Goal: Information Seeking & Learning: Learn about a topic

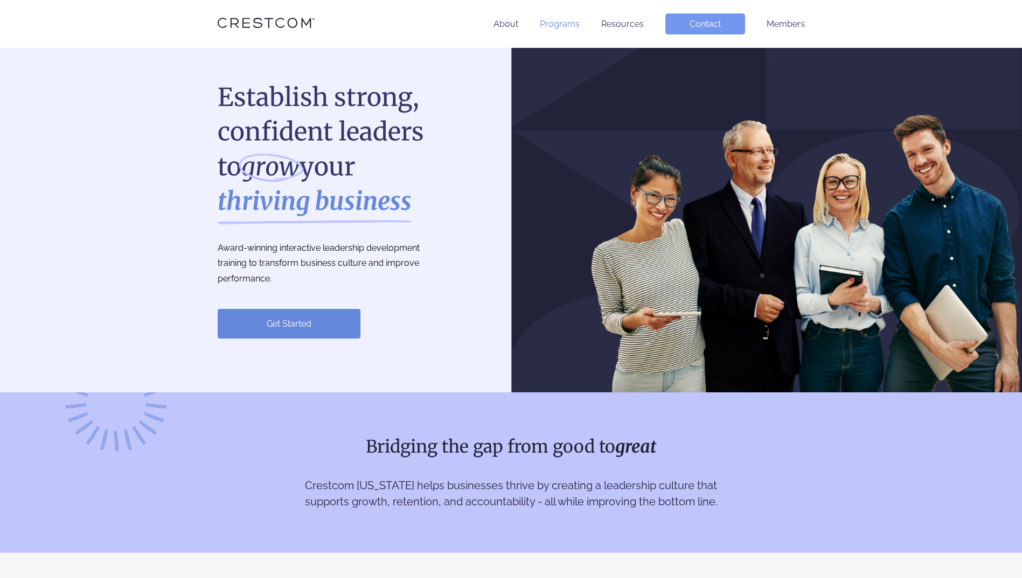
click at [567, 28] on link "Programs" at bounding box center [560, 24] width 40 height 10
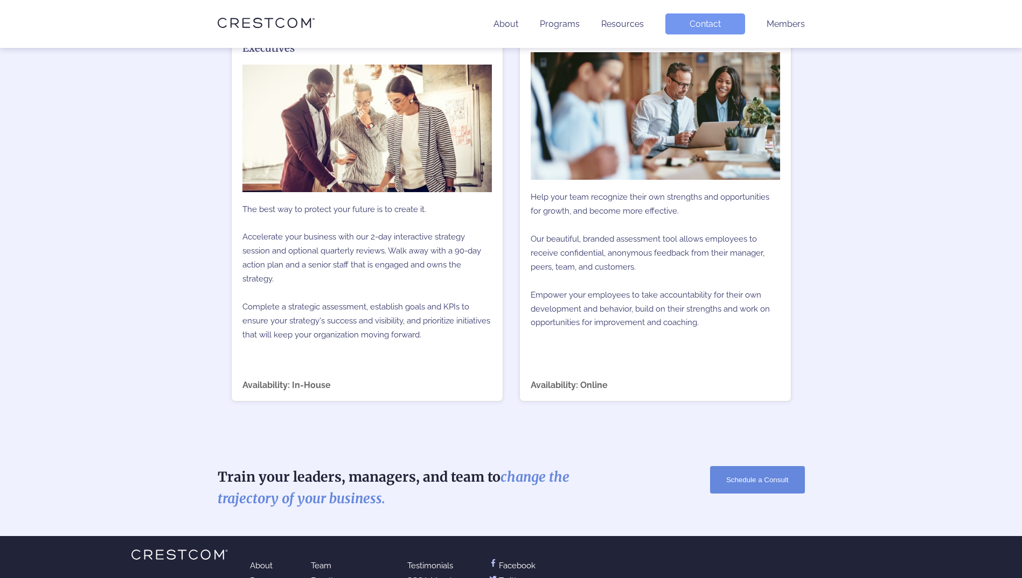
scroll to position [1706, 0]
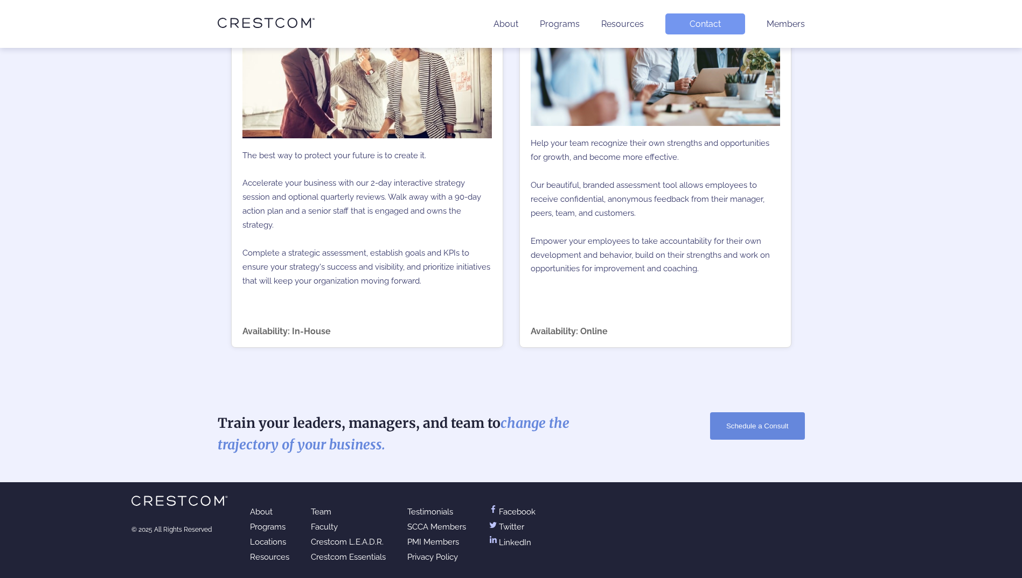
click at [277, 527] on link "Programs" at bounding box center [268, 527] width 36 height 10
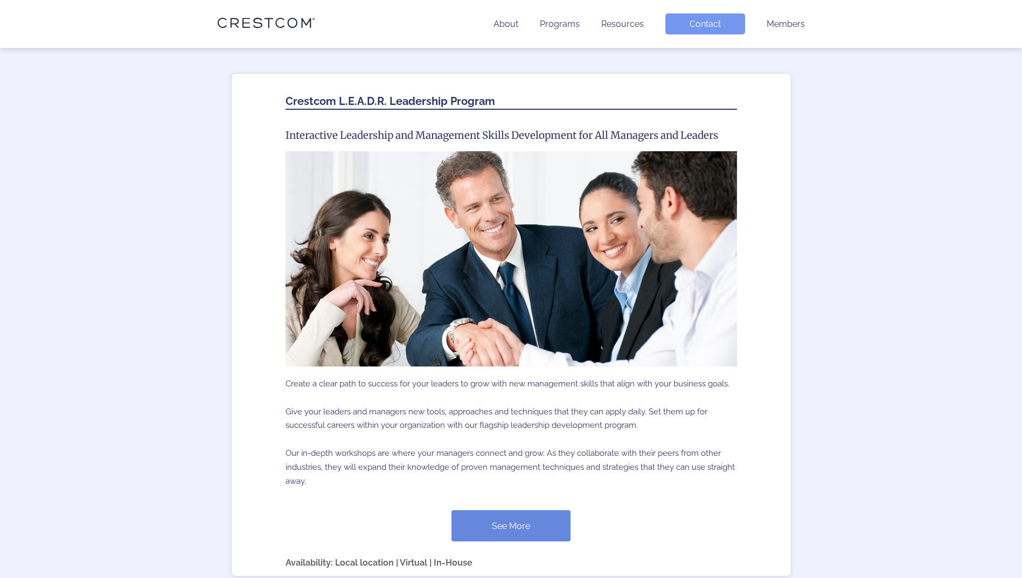
scroll to position [485, 0]
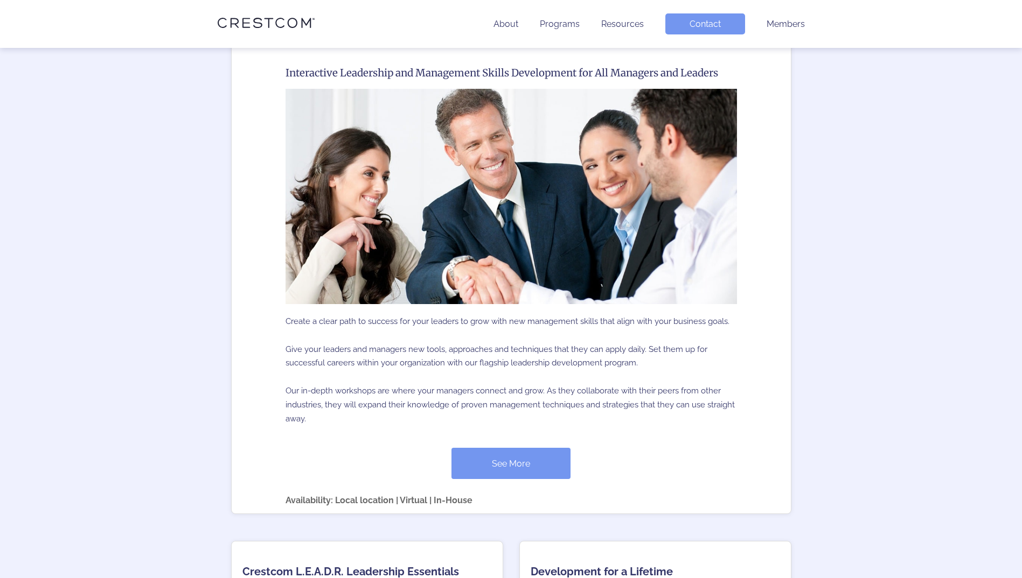
click at [508, 476] on link "See More" at bounding box center [510, 463] width 119 height 31
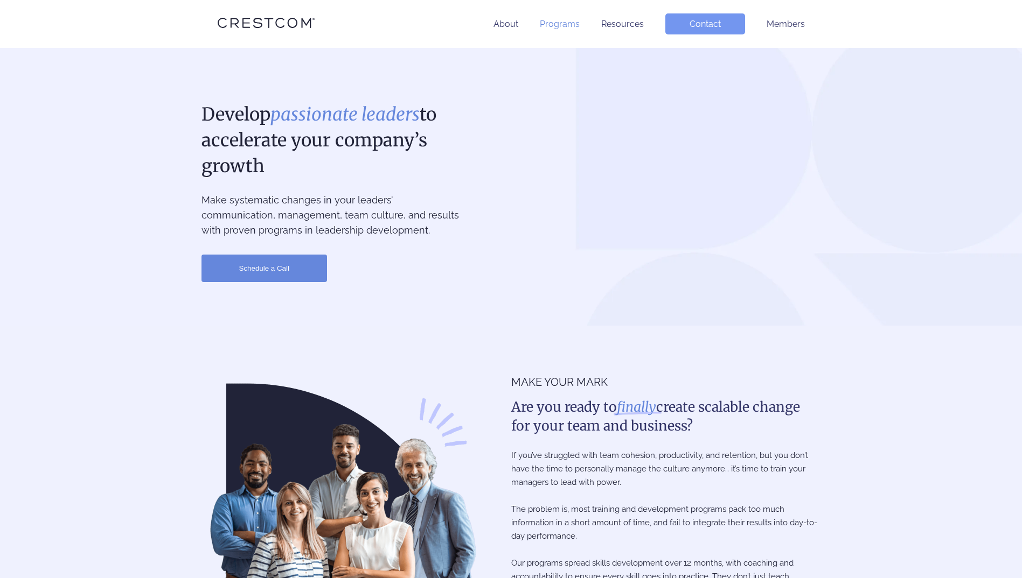
click at [554, 22] on link "Programs" at bounding box center [560, 24] width 40 height 10
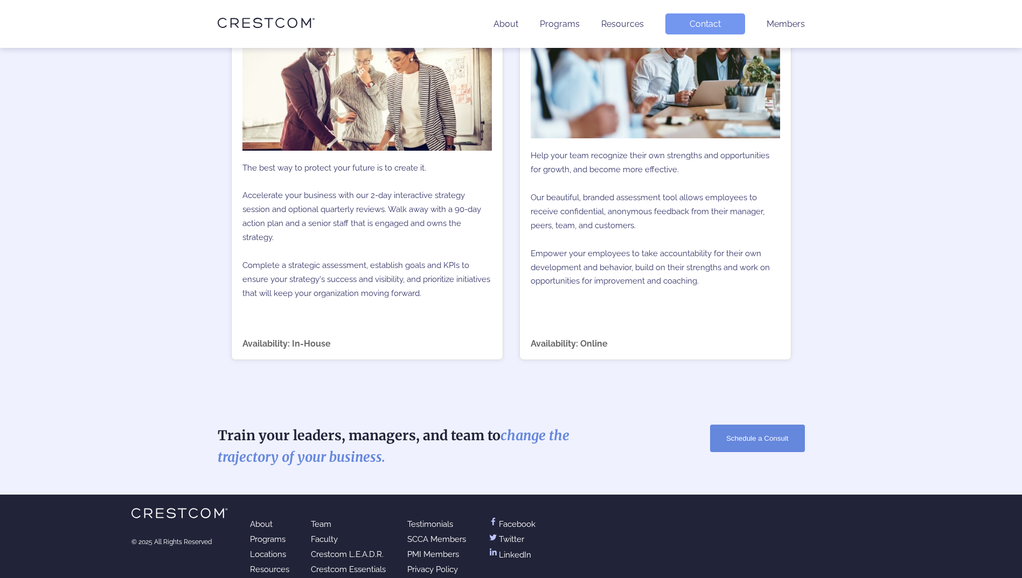
scroll to position [1706, 0]
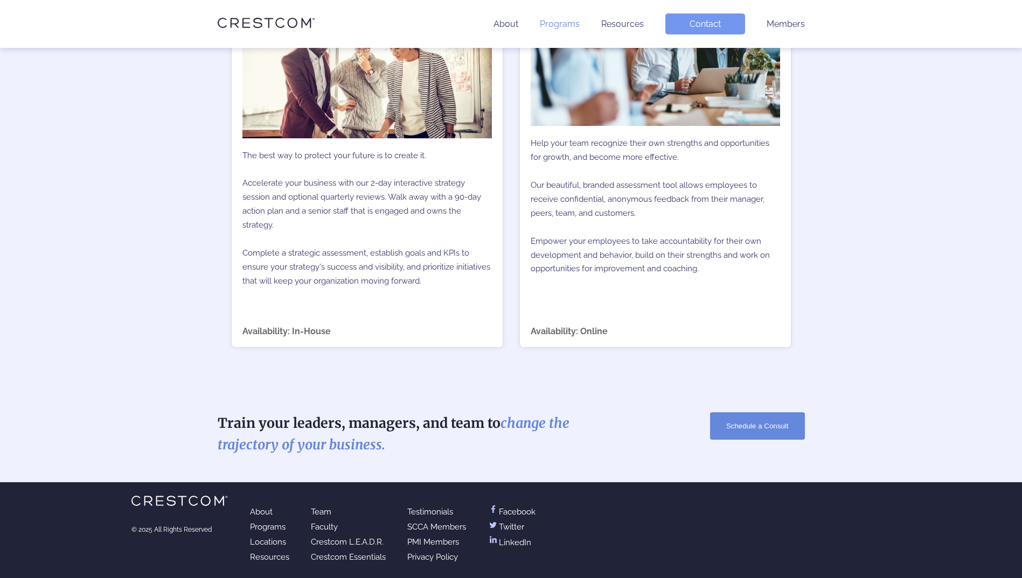
click at [563, 26] on link "Programs" at bounding box center [560, 24] width 40 height 10
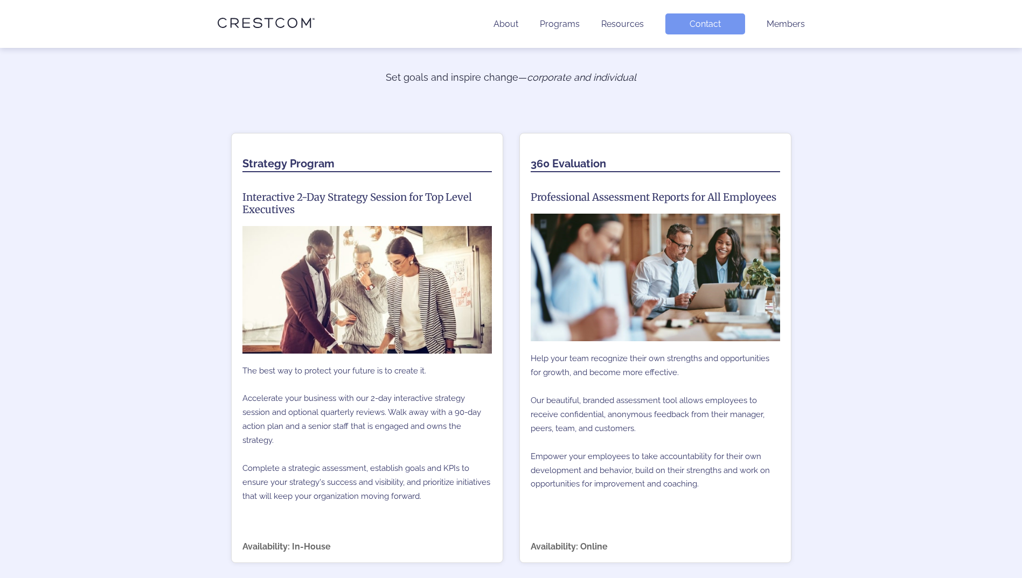
scroll to position [1706, 0]
